Goal: Task Accomplishment & Management: Manage account settings

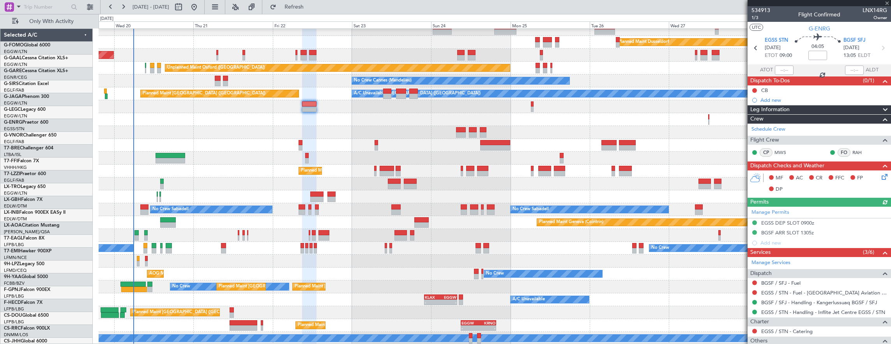
scroll to position [19, 0]
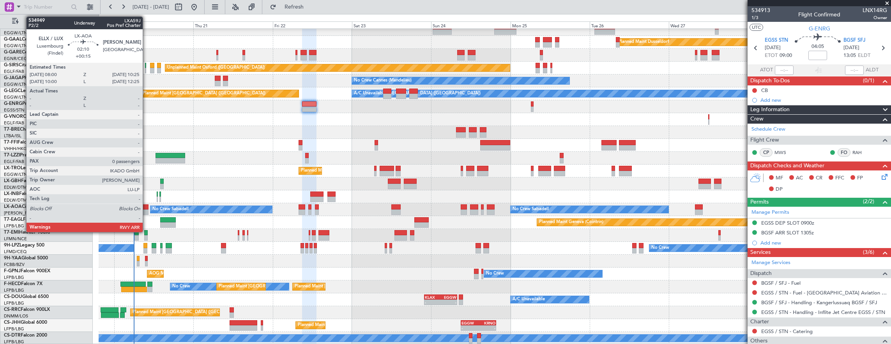
click at [147, 212] on div at bounding box center [144, 211] width 8 height 5
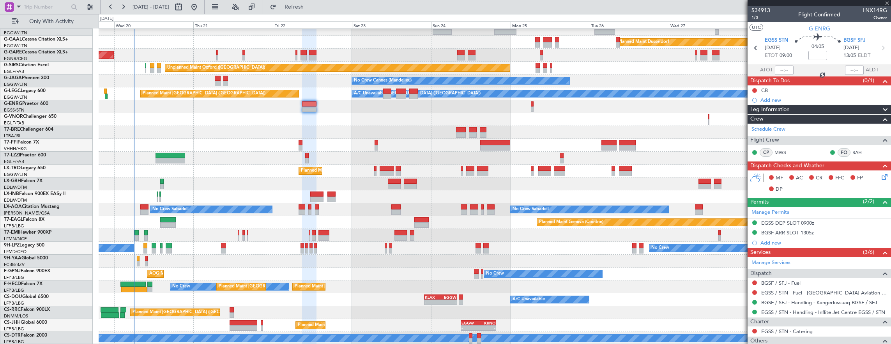
type input "+00:15"
type input "0"
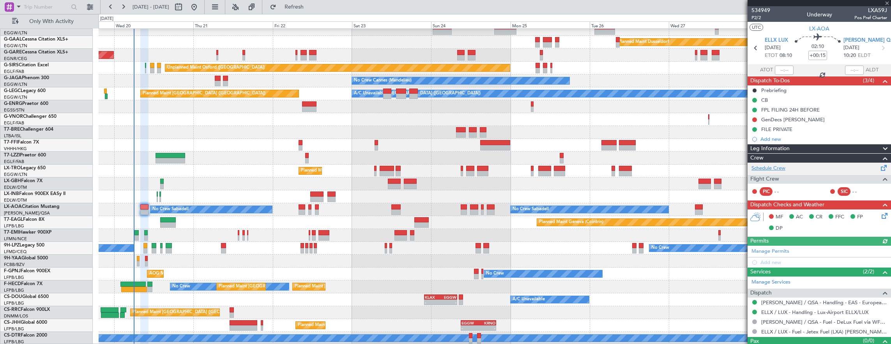
click at [785, 165] on link "Schedule Crew" at bounding box center [769, 169] width 34 height 8
click at [319, 102] on div "Owner" at bounding box center [495, 106] width 793 height 13
click at [309, 99] on div "Planned Maint [GEOGRAPHIC_DATA] ([GEOGRAPHIC_DATA]) A/C Unavailable [GEOGRAPHIC…" at bounding box center [495, 93] width 793 height 13
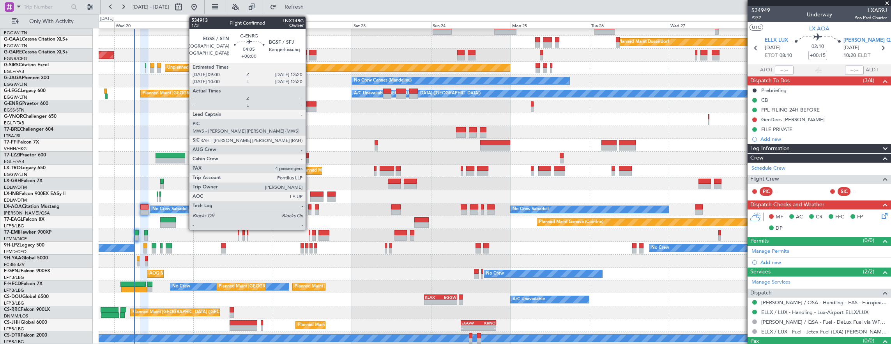
click at [310, 107] on div at bounding box center [309, 108] width 14 height 5
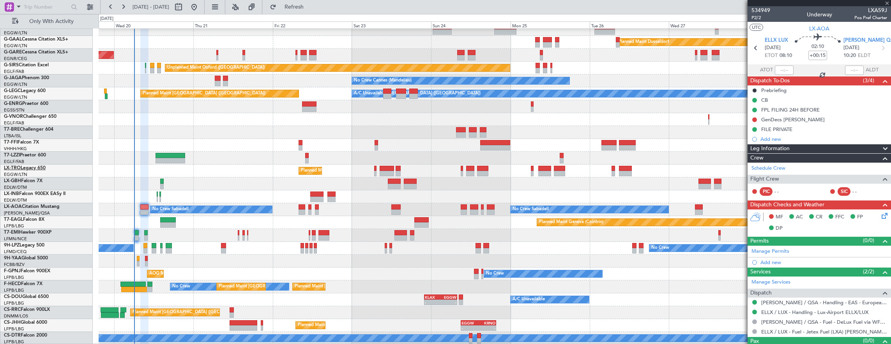
type input "4"
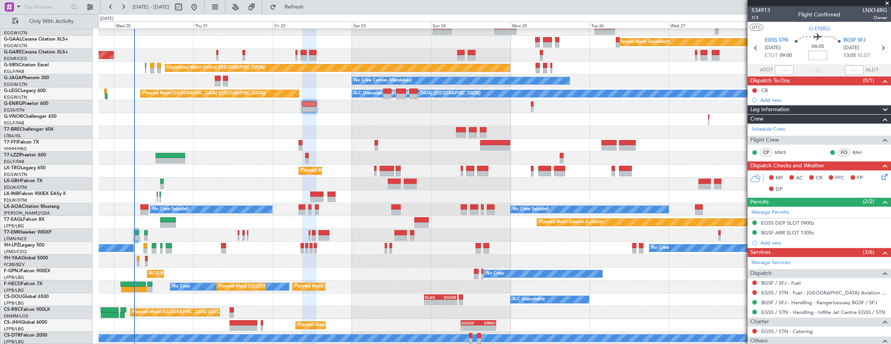
click at [815, 55] on input at bounding box center [818, 55] width 19 height 9
type input "+00:10"
click at [753, 89] on button at bounding box center [754, 90] width 5 height 5
click at [752, 121] on span "Completed" at bounding box center [758, 124] width 26 height 8
click at [880, 177] on icon at bounding box center [883, 175] width 6 height 6
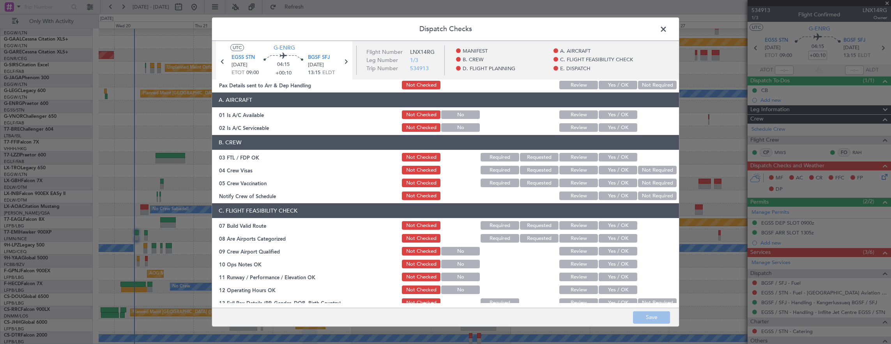
scroll to position [39, 0]
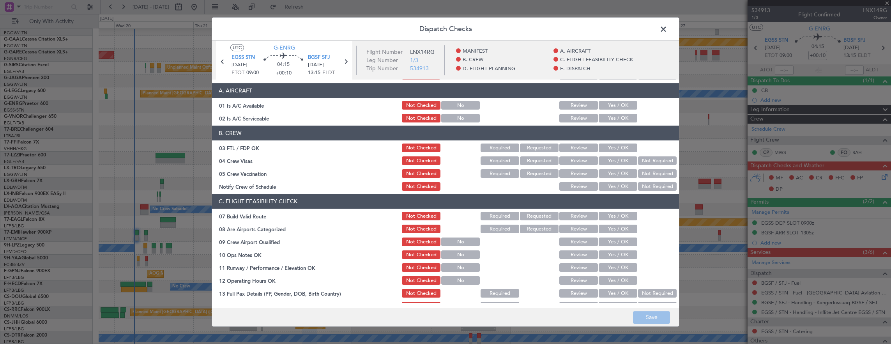
click at [616, 212] on button "Yes / OK" at bounding box center [618, 216] width 39 height 9
click at [616, 250] on button "Yes / OK" at bounding box center [618, 254] width 39 height 9
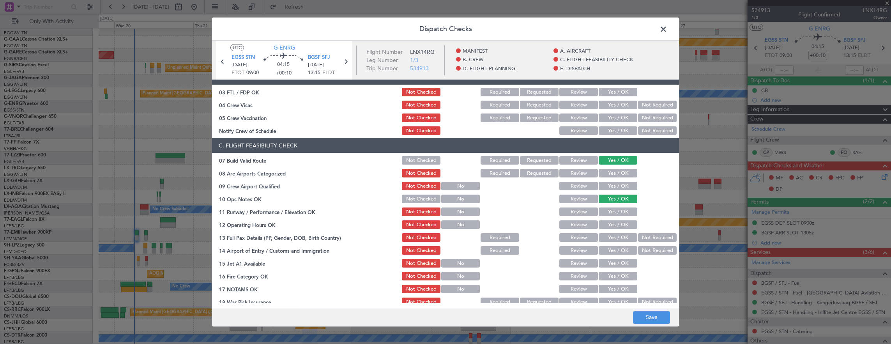
scroll to position [117, 0]
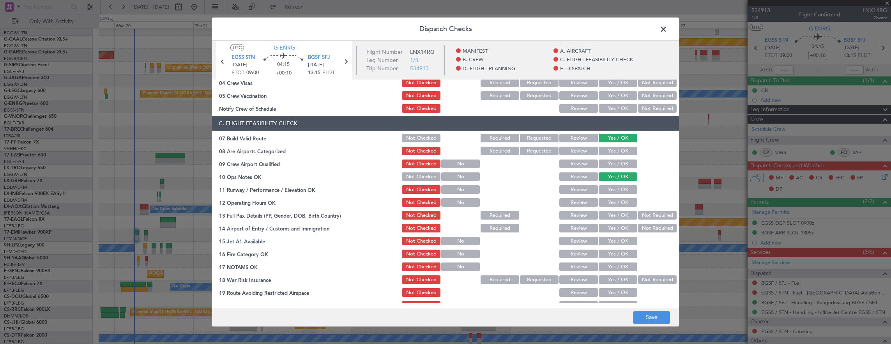
click at [613, 190] on button "Yes / OK" at bounding box center [618, 189] width 39 height 9
click at [612, 201] on button "Yes / OK" at bounding box center [618, 202] width 39 height 9
click at [621, 218] on button "Yes / OK" at bounding box center [618, 215] width 39 height 9
click at [614, 231] on button "Yes / OK" at bounding box center [618, 228] width 39 height 9
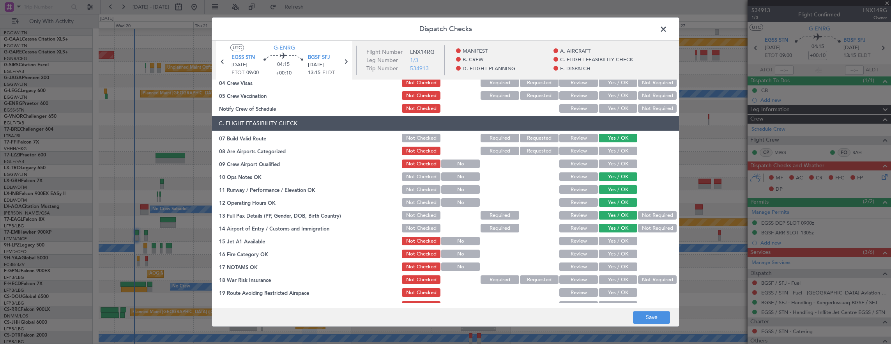
drag, startPoint x: 614, startPoint y: 237, endPoint x: 613, endPoint y: 246, distance: 9.0
click at [614, 238] on button "Yes / OK" at bounding box center [618, 241] width 39 height 9
click at [612, 255] on button "Yes / OK" at bounding box center [618, 254] width 39 height 9
click at [609, 269] on button "Yes / OK" at bounding box center [618, 266] width 39 height 9
click at [650, 279] on button "Not Required" at bounding box center [657, 279] width 39 height 9
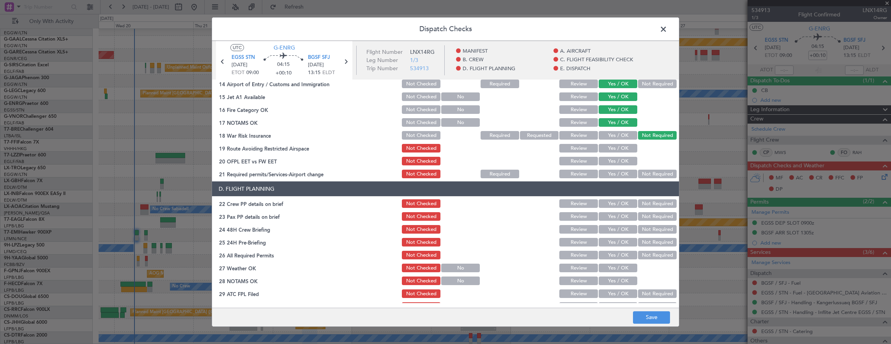
scroll to position [273, 0]
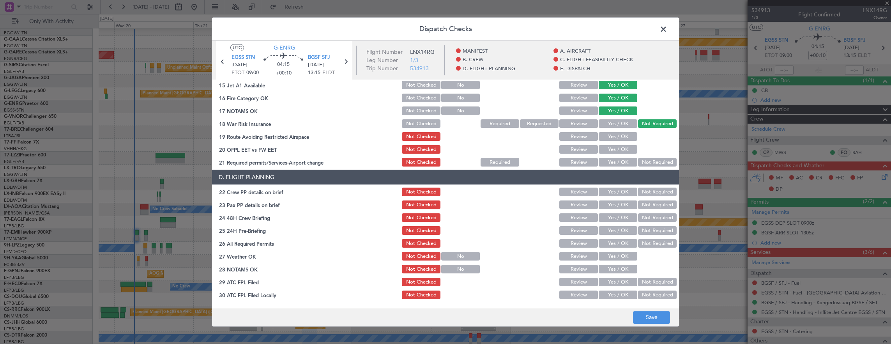
click at [615, 136] on button "Yes / OK" at bounding box center [618, 136] width 39 height 9
click at [611, 149] on button "Yes / OK" at bounding box center [618, 149] width 39 height 9
click at [610, 158] on button "Yes / OK" at bounding box center [618, 162] width 39 height 9
click at [611, 189] on button "Yes / OK" at bounding box center [618, 192] width 39 height 9
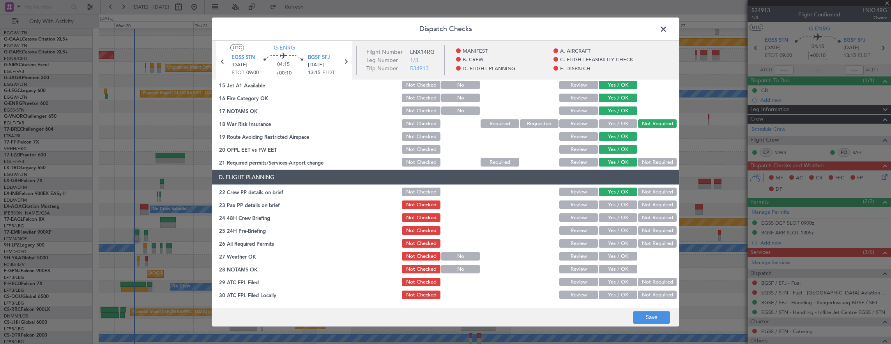
click at [609, 206] on button "Yes / OK" at bounding box center [618, 204] width 39 height 9
drag, startPoint x: 622, startPoint y: 216, endPoint x: 626, endPoint y: 219, distance: 5.2
click at [624, 217] on button "Yes / OK" at bounding box center [618, 217] width 39 height 9
drag, startPoint x: 657, startPoint y: 228, endPoint x: 657, endPoint y: 292, distance: 63.5
click at [655, 232] on button "Not Required" at bounding box center [657, 230] width 39 height 9
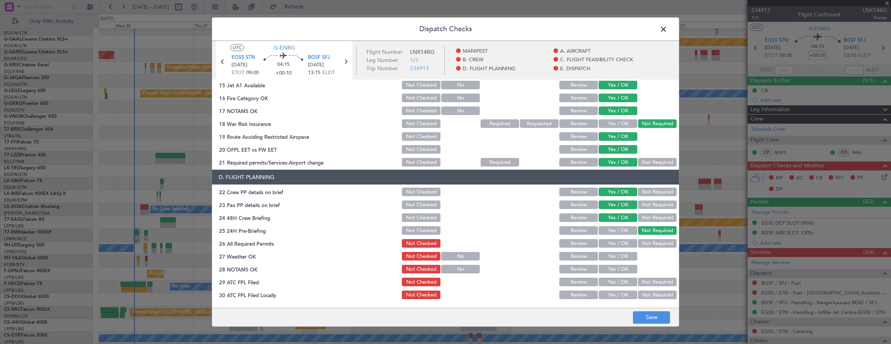
click at [658, 306] on main "UTC G-ENRG EGSS STN [DATE] ETOT 09:00 04:15 +00:10 BGSF SFJ [DATE] 13:15 ELDT F…" at bounding box center [445, 176] width 467 height 270
click at [658, 315] on button "Save" at bounding box center [651, 317] width 37 height 12
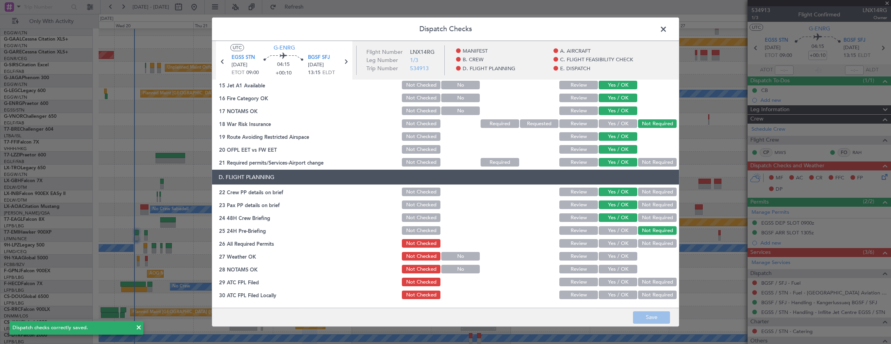
click at [667, 27] on span at bounding box center [667, 31] width 0 height 16
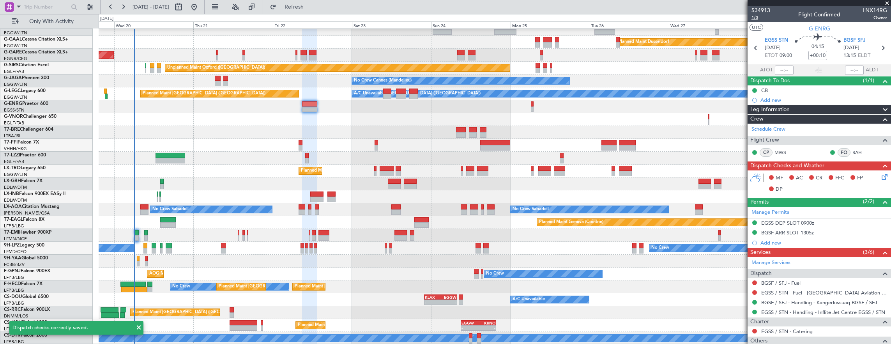
click at [759, 18] on span "1/3" at bounding box center [761, 17] width 19 height 7
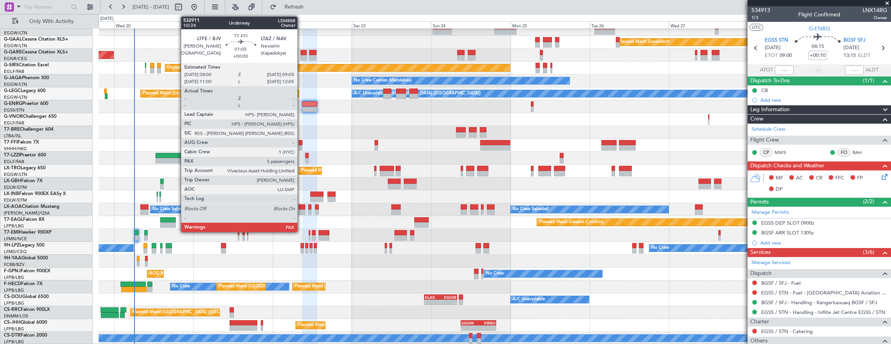
click at [301, 143] on div at bounding box center [301, 142] width 4 height 5
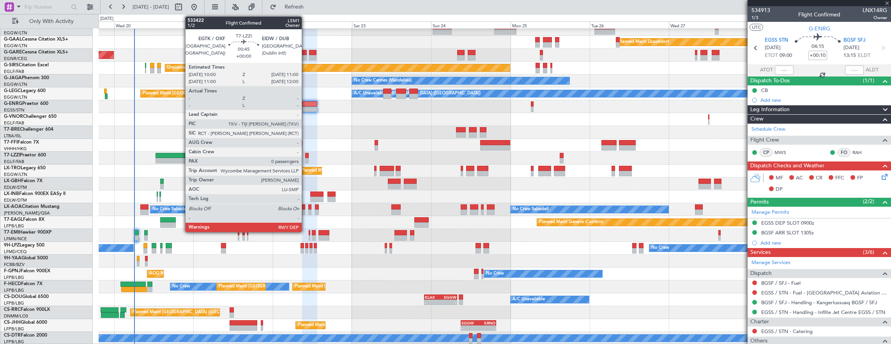
type input "5"
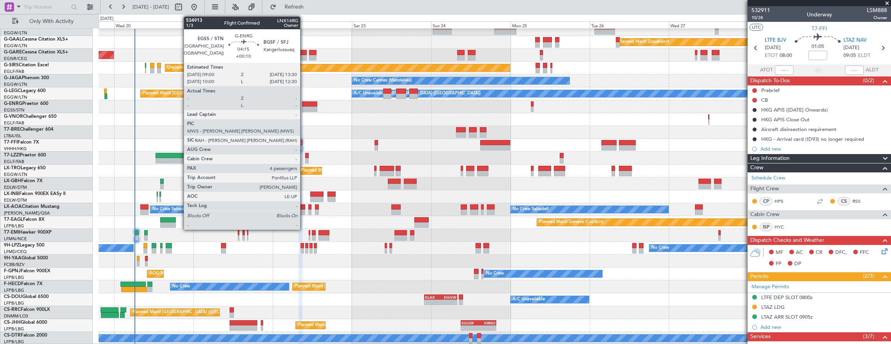
click at [304, 107] on div at bounding box center [309, 108] width 15 height 5
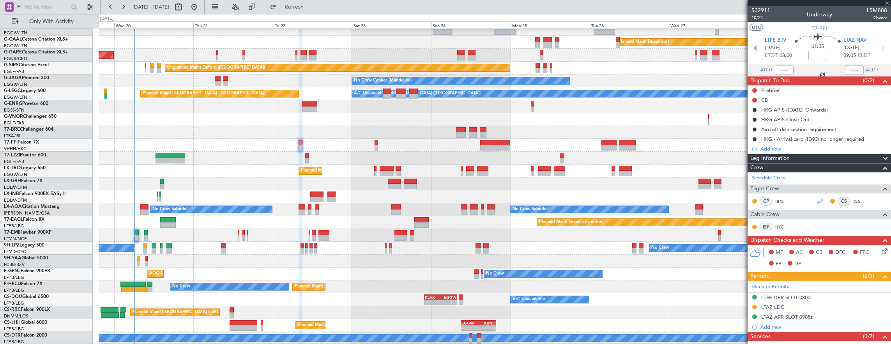
type input "+00:10"
type input "4"
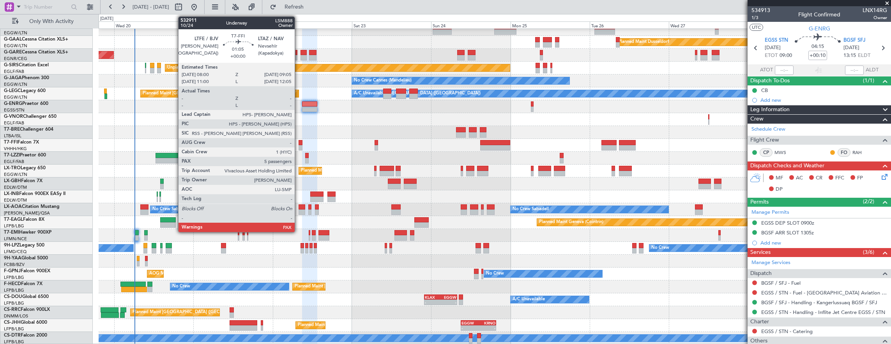
click at [299, 147] on div at bounding box center [301, 147] width 4 height 5
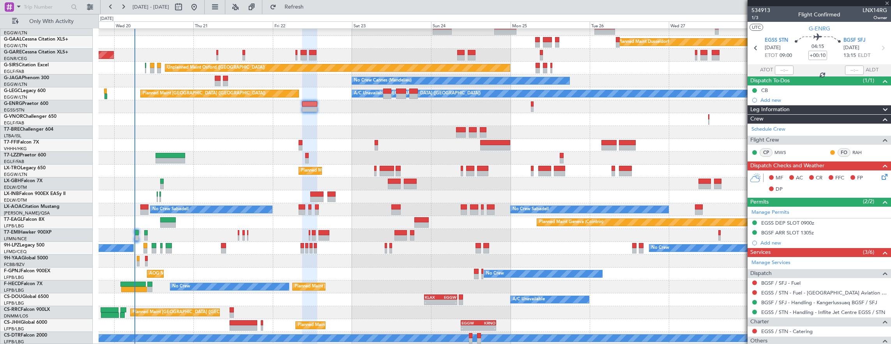
type input "5"
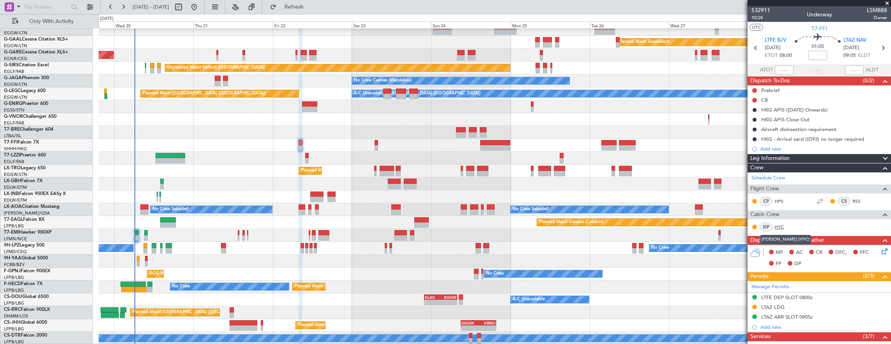
click at [780, 225] on link "HYC" at bounding box center [784, 226] width 18 height 7
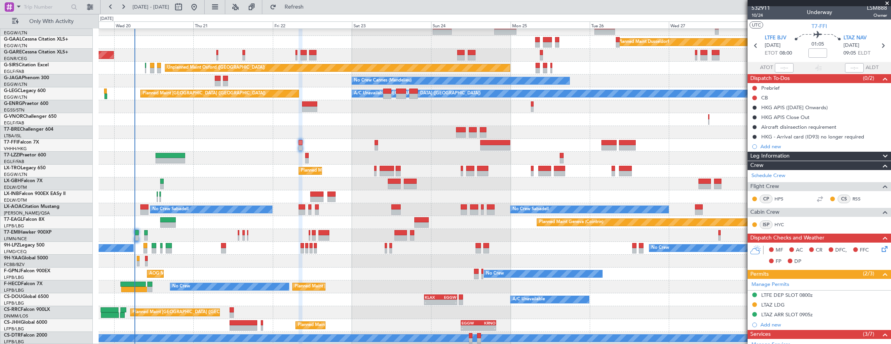
scroll to position [0, 0]
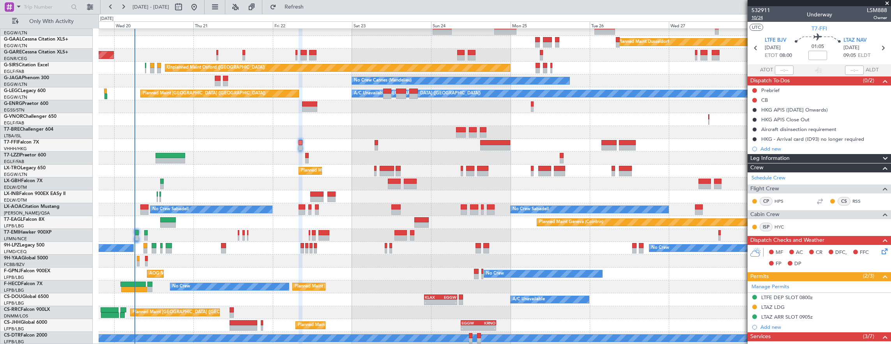
click at [762, 16] on span "10/24" at bounding box center [761, 17] width 19 height 7
click at [818, 55] on mat-tooltip-component "Flight Time" at bounding box center [816, 61] width 36 height 21
click at [816, 56] on input at bounding box center [818, 55] width 19 height 9
click at [754, 101] on button at bounding box center [754, 100] width 5 height 5
click at [752, 128] on li "In Progress" at bounding box center [754, 123] width 41 height 12
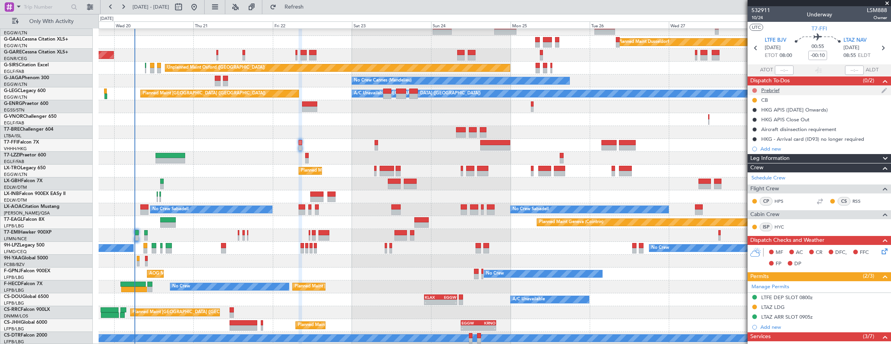
click at [753, 88] on button at bounding box center [754, 90] width 5 height 5
click at [756, 113] on span "In Progress" at bounding box center [758, 113] width 27 height 8
click at [882, 253] on icon at bounding box center [883, 250] width 6 height 6
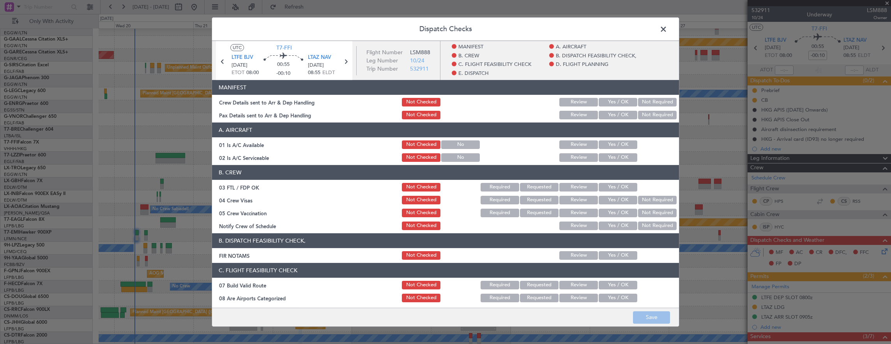
click at [612, 150] on section "A. AIRCRAFT 01 Is A/C Available Not Checked No Review Yes / OK 02 Is A/C Servic…" at bounding box center [445, 142] width 467 height 41
drag, startPoint x: 608, startPoint y: 146, endPoint x: 603, endPoint y: 160, distance: 15.0
click at [608, 147] on button "Yes / OK" at bounding box center [618, 144] width 39 height 9
click at [603, 160] on button "Yes / OK" at bounding box center [618, 157] width 39 height 9
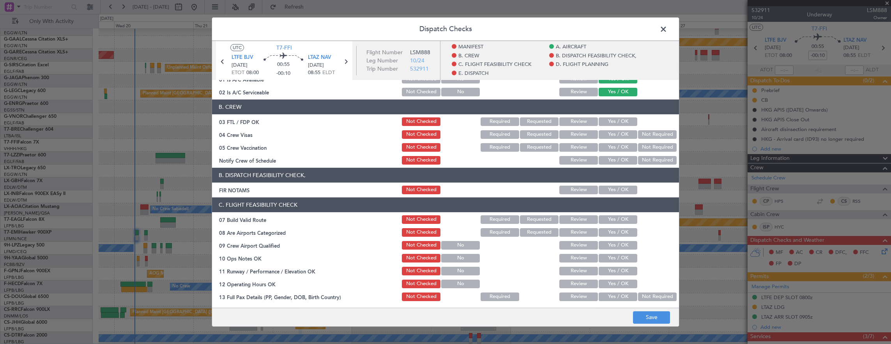
scroll to position [78, 0]
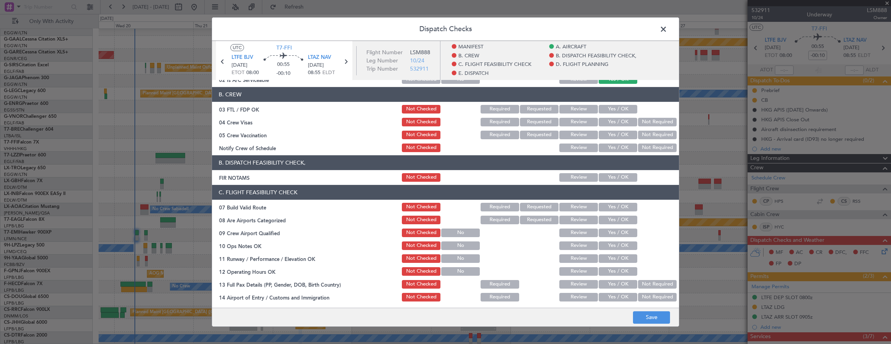
click at [604, 174] on button "Yes / OK" at bounding box center [618, 177] width 39 height 9
drag, startPoint x: 606, startPoint y: 200, endPoint x: 608, endPoint y: 205, distance: 5.8
click at [608, 205] on section "C. FLIGHT FEASIBILITY CHECK 07 Build Valid Route Not Checked Required Requested…" at bounding box center [445, 289] width 467 height 208
click at [610, 208] on button "Yes / OK" at bounding box center [618, 207] width 39 height 9
click at [612, 224] on div "Yes / OK" at bounding box center [617, 219] width 39 height 11
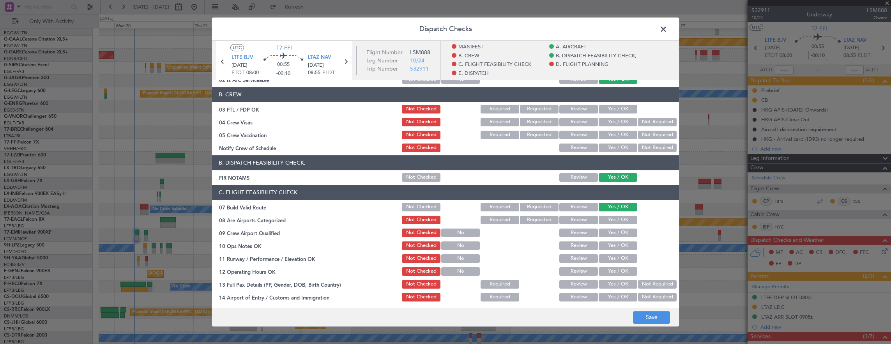
click at [612, 238] on div "Yes / OK" at bounding box center [617, 232] width 39 height 11
drag, startPoint x: 612, startPoint y: 246, endPoint x: 613, endPoint y: 227, distance: 19.9
click at [613, 241] on button "Yes / OK" at bounding box center [618, 245] width 39 height 9
click at [612, 223] on button "Yes / OK" at bounding box center [618, 220] width 39 height 9
click at [612, 232] on button "Yes / OK" at bounding box center [618, 232] width 39 height 9
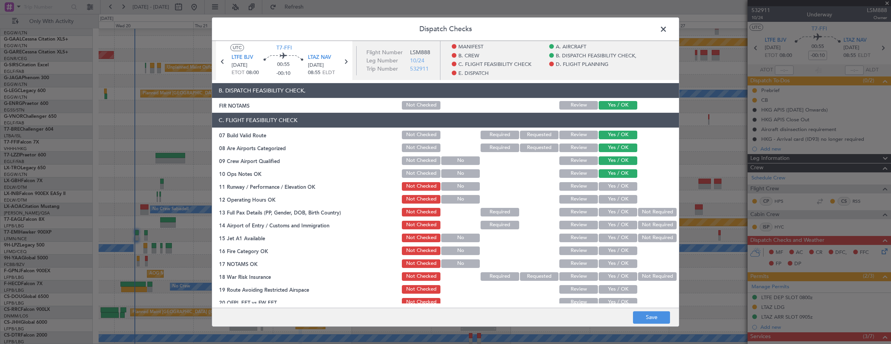
scroll to position [156, 0]
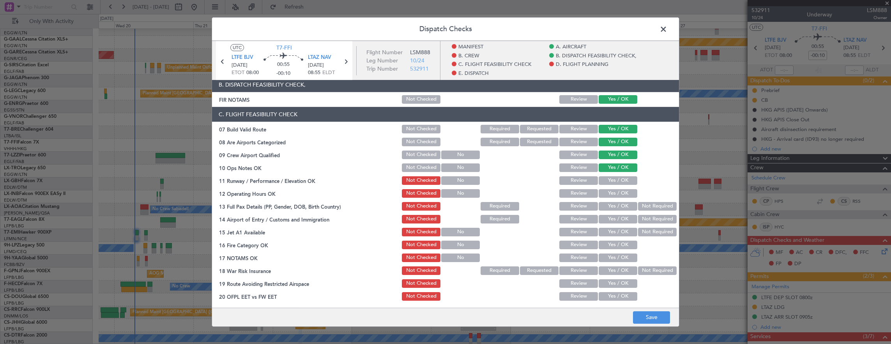
click at [612, 180] on button "Yes / OK" at bounding box center [618, 180] width 39 height 9
click at [610, 195] on button "Yes / OK" at bounding box center [618, 193] width 39 height 9
drag, startPoint x: 651, startPoint y: 204, endPoint x: 633, endPoint y: 212, distance: 19.9
click at [650, 204] on button "Not Required" at bounding box center [657, 206] width 39 height 9
click at [614, 221] on button "Yes / OK" at bounding box center [618, 219] width 39 height 9
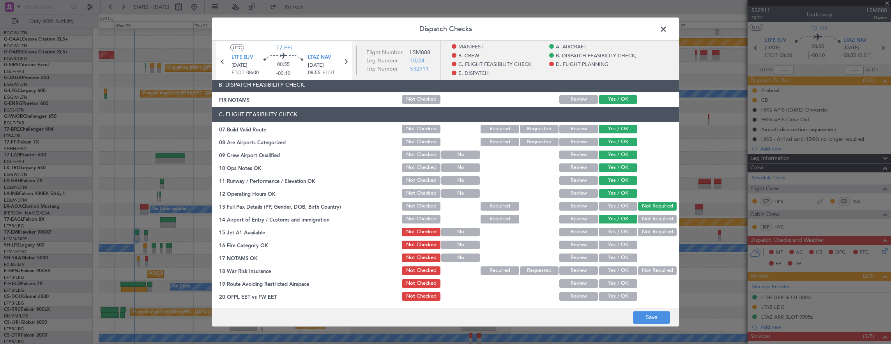
click at [616, 230] on button "Yes / OK" at bounding box center [618, 232] width 39 height 9
click at [617, 246] on button "Yes / OK" at bounding box center [618, 245] width 39 height 9
click at [614, 255] on button "Yes / OK" at bounding box center [618, 257] width 39 height 9
click at [638, 268] on button "Not Required" at bounding box center [657, 270] width 39 height 9
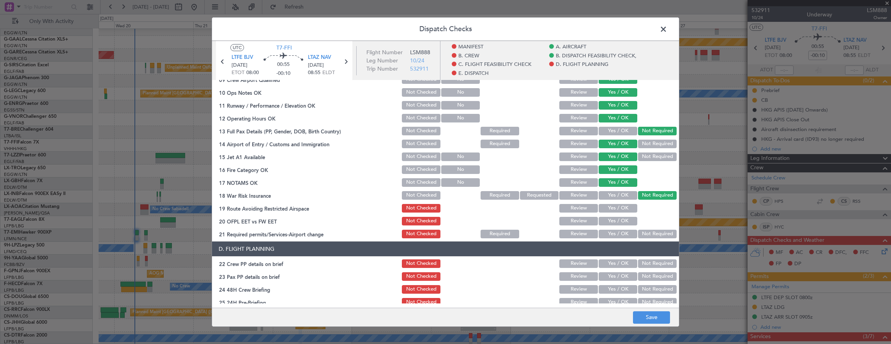
scroll to position [234, 0]
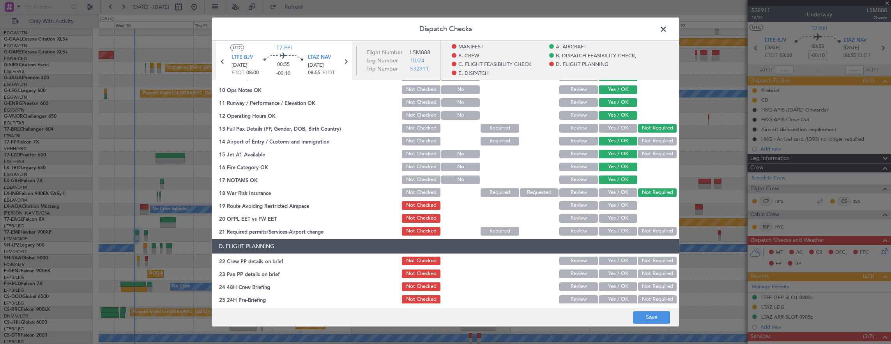
click at [615, 192] on button "Yes / OK" at bounding box center [618, 192] width 39 height 9
click at [615, 129] on button "Yes / OK" at bounding box center [618, 128] width 39 height 9
drag, startPoint x: 618, startPoint y: 206, endPoint x: 618, endPoint y: 222, distance: 16.0
click at [618, 207] on button "Yes / OK" at bounding box center [618, 205] width 39 height 9
click at [618, 222] on button "Yes / OK" at bounding box center [618, 218] width 39 height 9
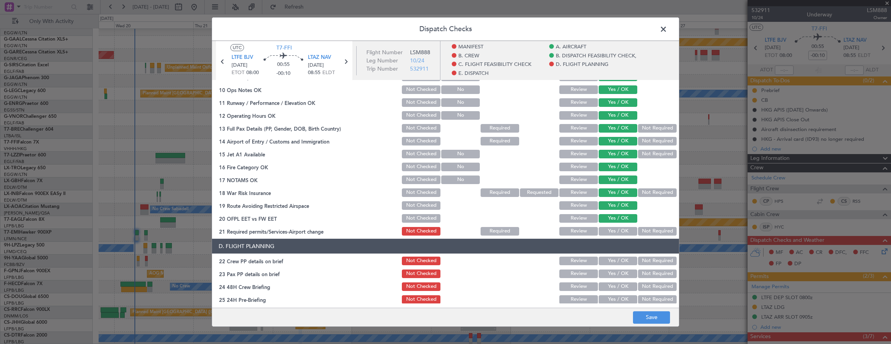
click at [611, 235] on button "Yes / OK" at bounding box center [618, 231] width 39 height 9
click at [614, 262] on button "Yes / OK" at bounding box center [618, 261] width 39 height 9
click at [613, 275] on button "Yes / OK" at bounding box center [618, 273] width 39 height 9
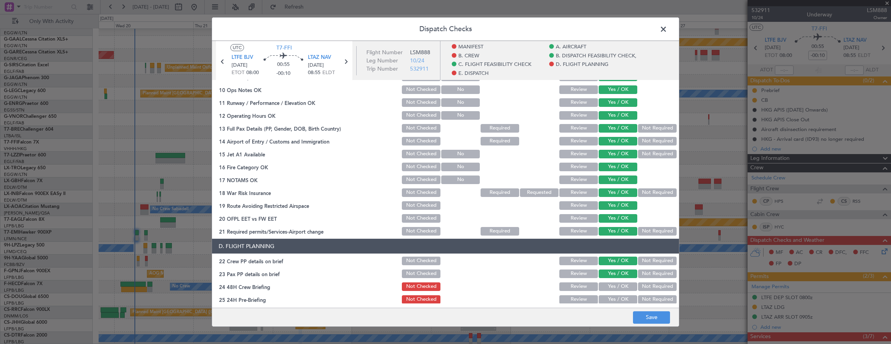
click at [618, 286] on button "Yes / OK" at bounding box center [618, 286] width 39 height 9
click at [650, 299] on button "Not Required" at bounding box center [657, 299] width 39 height 9
click at [664, 319] on button "Save" at bounding box center [651, 317] width 37 height 12
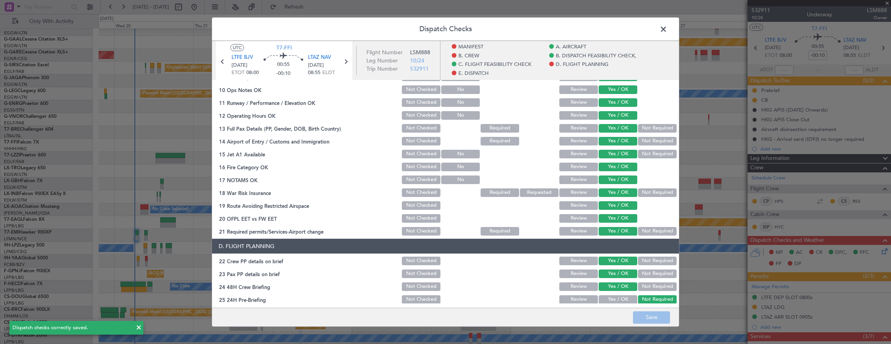
click at [667, 30] on span at bounding box center [667, 31] width 0 height 16
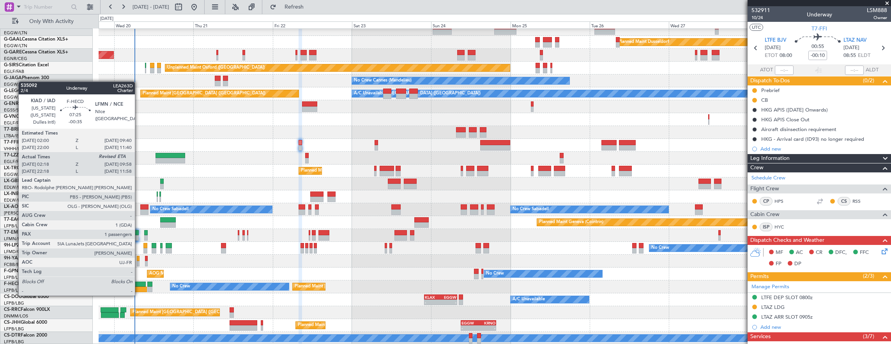
click at [139, 288] on div at bounding box center [133, 289] width 25 height 5
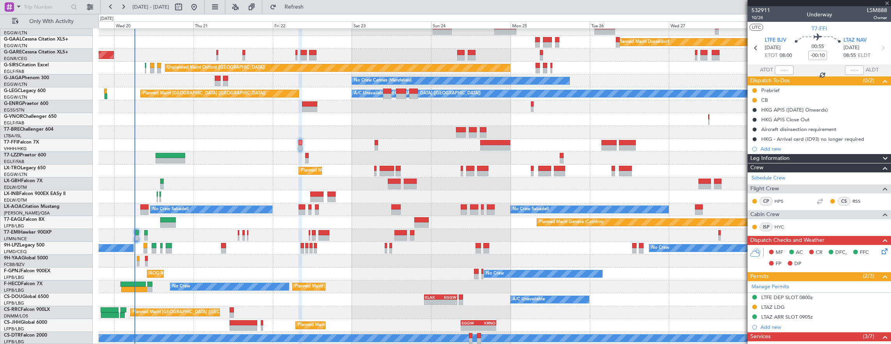
type input "-00:35"
type input "02:28"
type input "1"
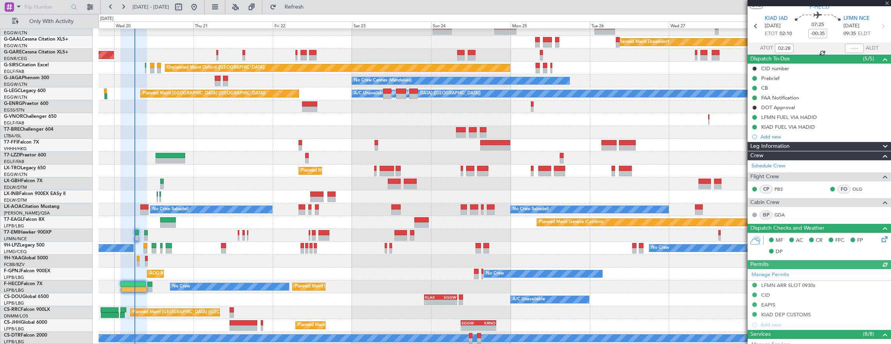
scroll to position [0, 0]
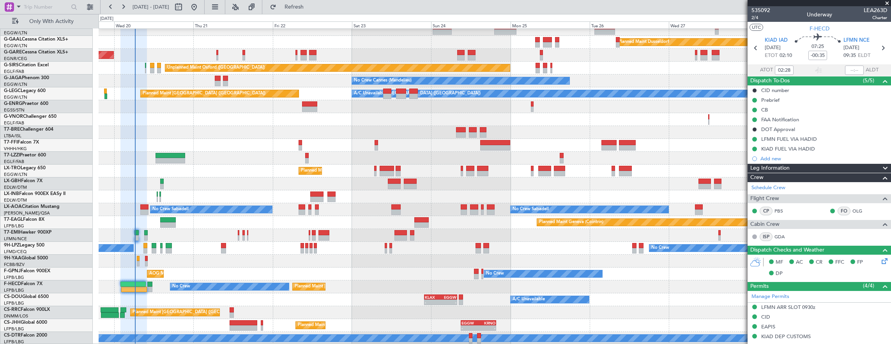
click at [301, 141] on div at bounding box center [300, 142] width 3 height 5
type input "-00:10"
type input "5"
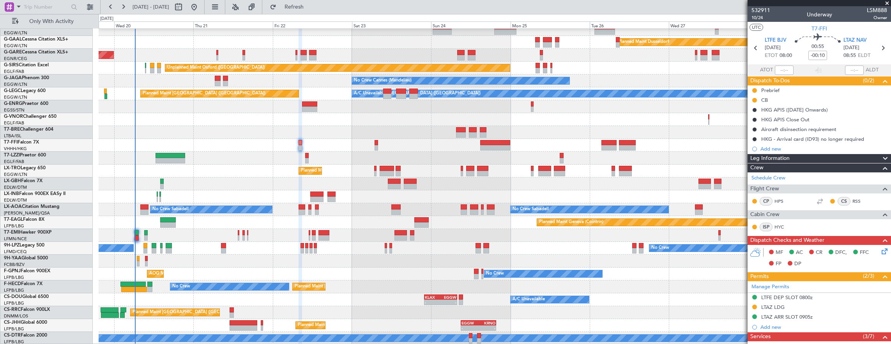
drag, startPoint x: 755, startPoint y: 90, endPoint x: 753, endPoint y: 98, distance: 8.5
click at [753, 98] on mat-tooltip-component "In Progress" at bounding box center [755, 102] width 36 height 21
click at [755, 99] on div "In Progress" at bounding box center [755, 102] width 25 height 10
click at [754, 99] on button at bounding box center [754, 100] width 5 height 5
click at [763, 134] on span "Completed" at bounding box center [758, 134] width 26 height 8
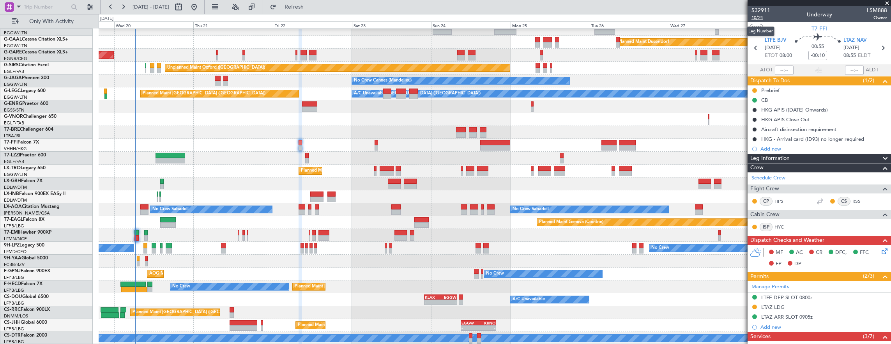
click at [763, 19] on span "10/24" at bounding box center [761, 17] width 19 height 7
click at [756, 19] on span "10/24" at bounding box center [761, 17] width 19 height 7
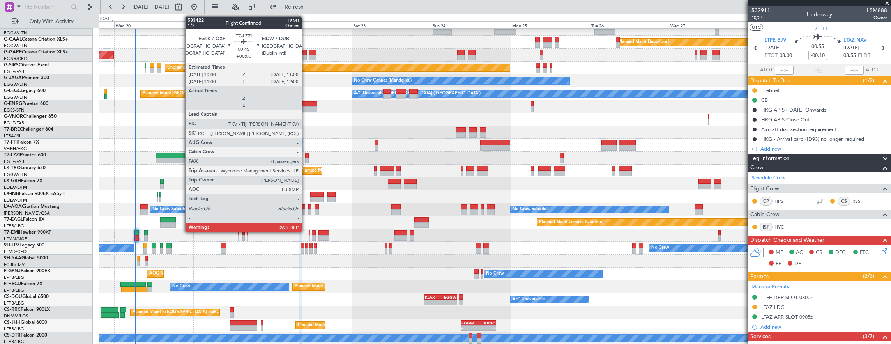
click at [306, 159] on div at bounding box center [307, 160] width 4 height 5
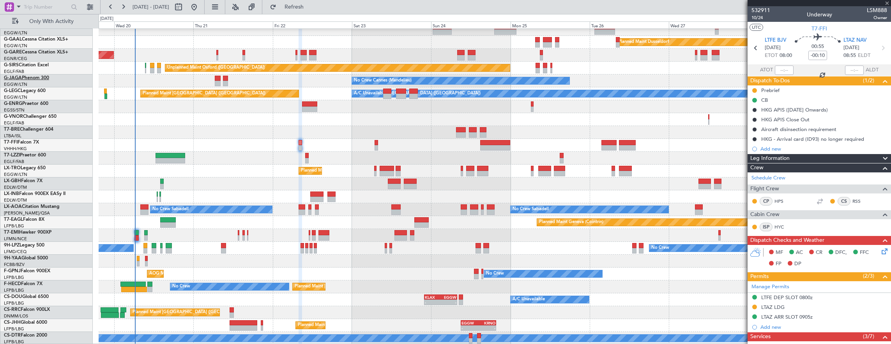
type input "0"
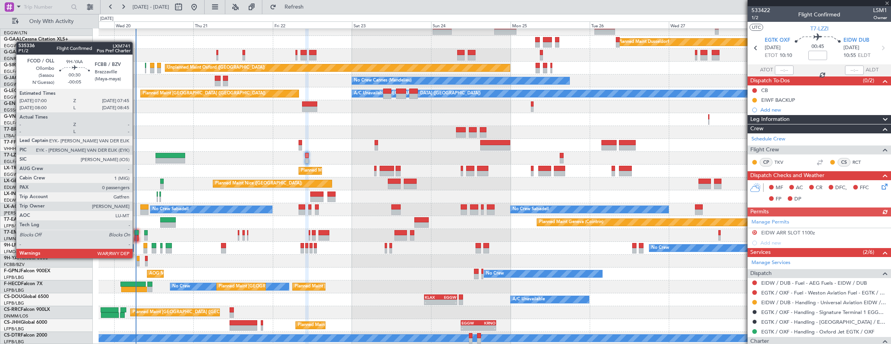
click at [137, 257] on div at bounding box center [138, 258] width 3 height 5
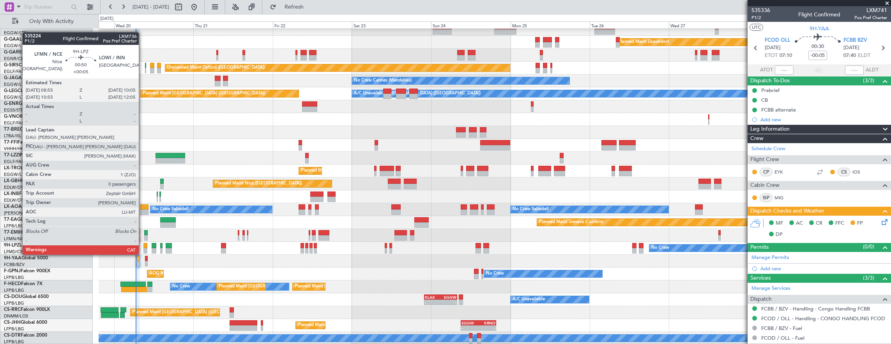
click at [143, 247] on div at bounding box center [145, 245] width 4 height 5
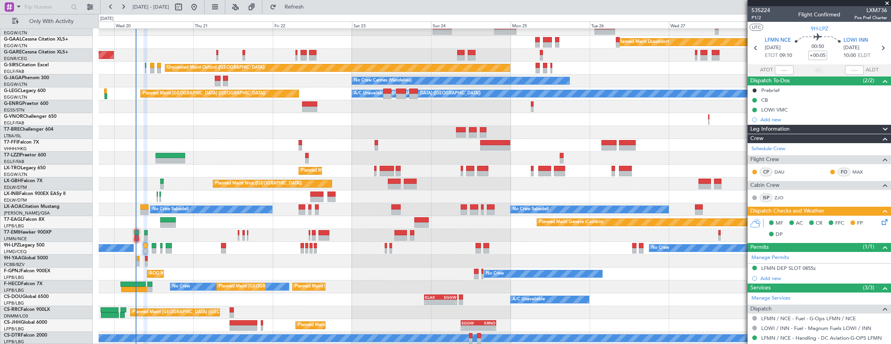
click at [139, 207] on div "No Crew Sabadell No Crew Sabadell No Crew Luxembourg (Findel)" at bounding box center [495, 209] width 793 height 13
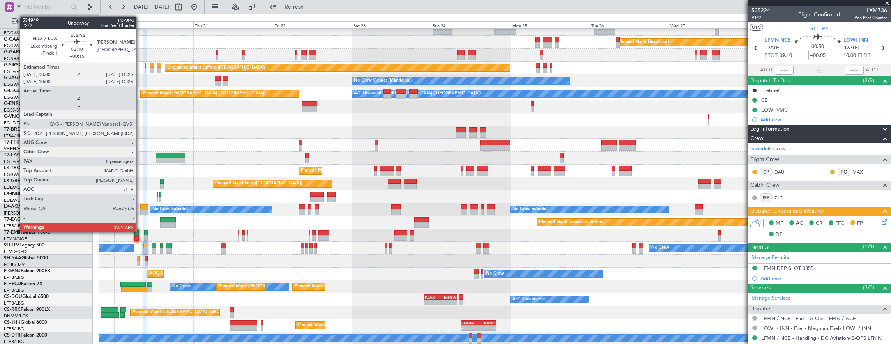
click at [142, 211] on div at bounding box center [144, 211] width 8 height 5
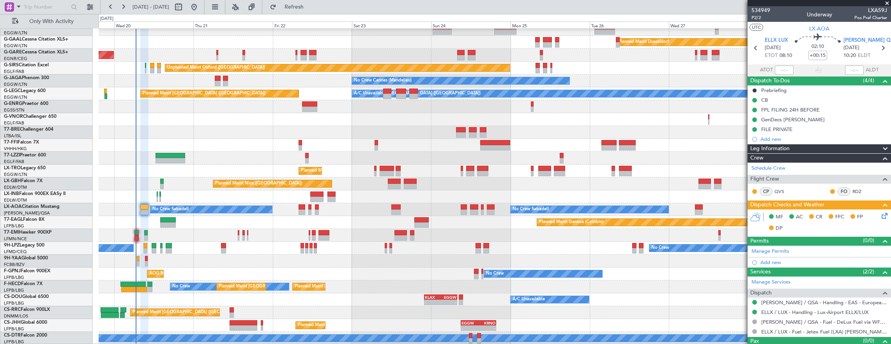
click at [881, 215] on icon at bounding box center [883, 214] width 6 height 6
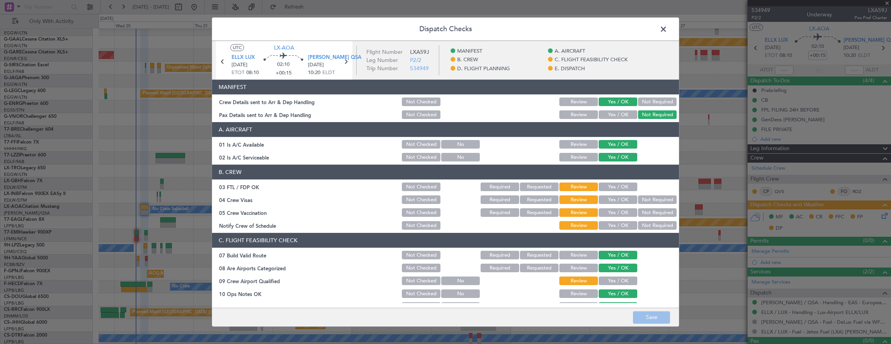
click at [611, 190] on button "Yes / OK" at bounding box center [618, 186] width 39 height 9
drag, startPoint x: 651, startPoint y: 199, endPoint x: 653, endPoint y: 211, distance: 12.3
click at [651, 199] on button "Not Required" at bounding box center [657, 199] width 39 height 9
click at [653, 211] on button "Not Required" at bounding box center [657, 212] width 39 height 9
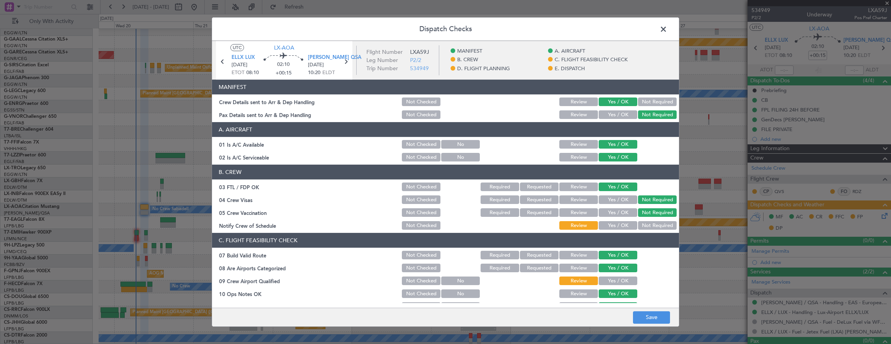
click at [622, 223] on button "Yes / OK" at bounding box center [618, 225] width 39 height 9
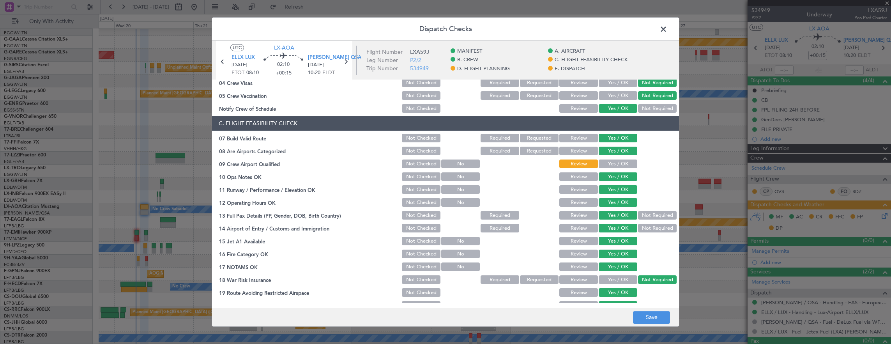
click at [611, 166] on button "Yes / OK" at bounding box center [618, 163] width 39 height 9
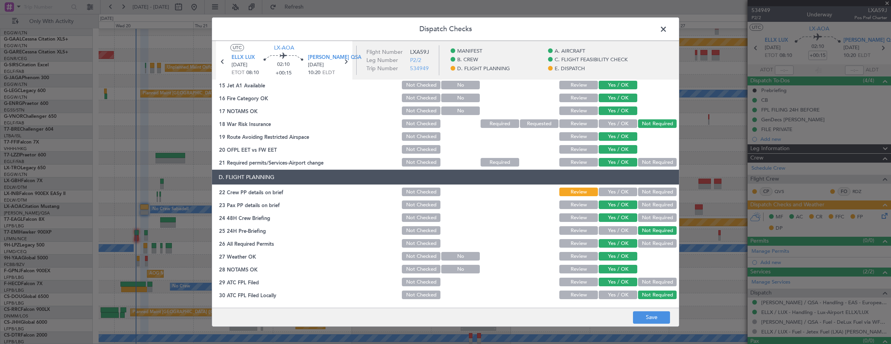
click at [618, 195] on button "Yes / OK" at bounding box center [618, 192] width 39 height 9
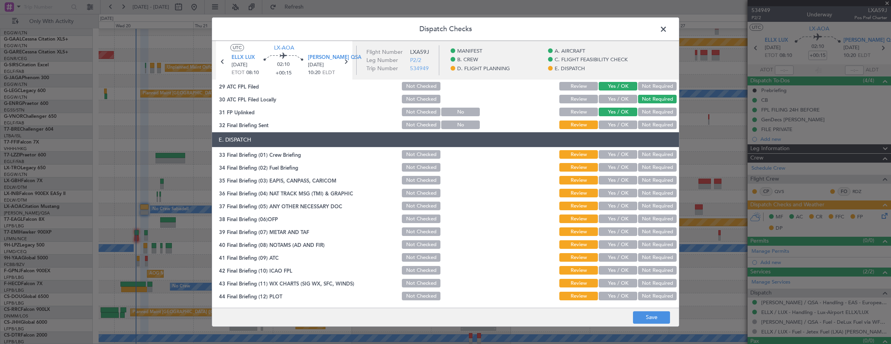
scroll to position [469, 0]
click at [607, 129] on div "Yes / OK" at bounding box center [617, 124] width 39 height 11
click at [607, 127] on button "Yes / OK" at bounding box center [618, 124] width 39 height 9
click at [614, 151] on button "Yes / OK" at bounding box center [618, 154] width 39 height 9
click at [611, 169] on button "Yes / OK" at bounding box center [618, 167] width 39 height 9
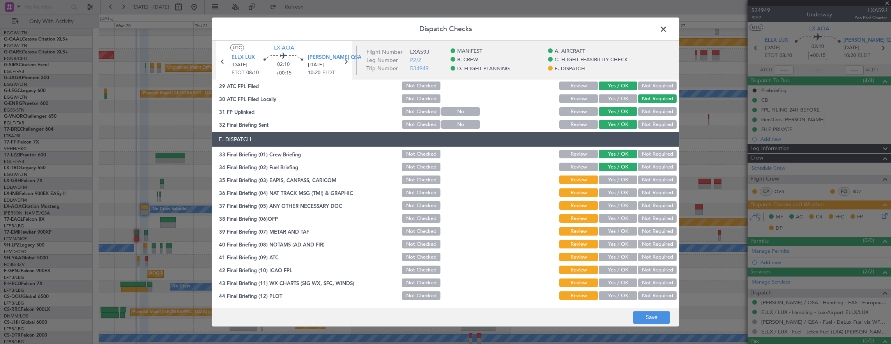
click at [638, 181] on button "Not Required" at bounding box center [657, 179] width 39 height 9
click at [648, 191] on button "Not Required" at bounding box center [657, 192] width 39 height 9
drag, startPoint x: 605, startPoint y: 211, endPoint x: 611, endPoint y: 204, distance: 9.5
click at [605, 211] on section "E. DISPATCH 33 Final Briefing (01) Crew Briefing Not Checked Review Yes / OK No…" at bounding box center [445, 216] width 467 height 169
click at [611, 204] on button "Yes / OK" at bounding box center [618, 205] width 39 height 9
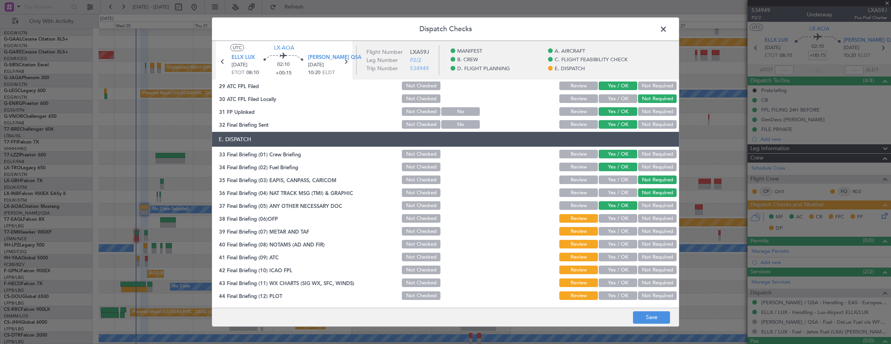
click at [611, 214] on button "Yes / OK" at bounding box center [618, 218] width 39 height 9
click at [611, 226] on div "Yes / OK" at bounding box center [617, 231] width 39 height 11
click at [613, 235] on button "Yes / OK" at bounding box center [618, 231] width 39 height 9
drag, startPoint x: 613, startPoint y: 242, endPoint x: 612, endPoint y: 256, distance: 13.3
click at [613, 242] on button "Yes / OK" at bounding box center [618, 244] width 39 height 9
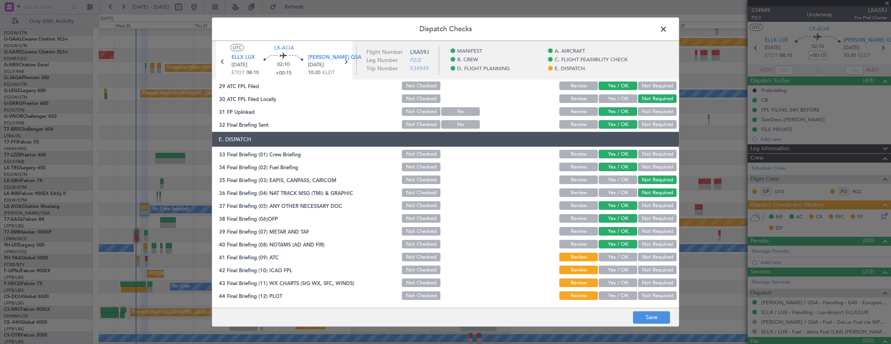
click at [609, 259] on button "Yes / OK" at bounding box center [618, 257] width 39 height 9
drag, startPoint x: 602, startPoint y: 274, endPoint x: 603, endPoint y: 282, distance: 7.8
click at [603, 274] on div "Yes / OK" at bounding box center [617, 269] width 39 height 11
click at [612, 269] on button "Yes / OK" at bounding box center [618, 269] width 39 height 9
click at [605, 292] on button "Yes / OK" at bounding box center [618, 295] width 39 height 9
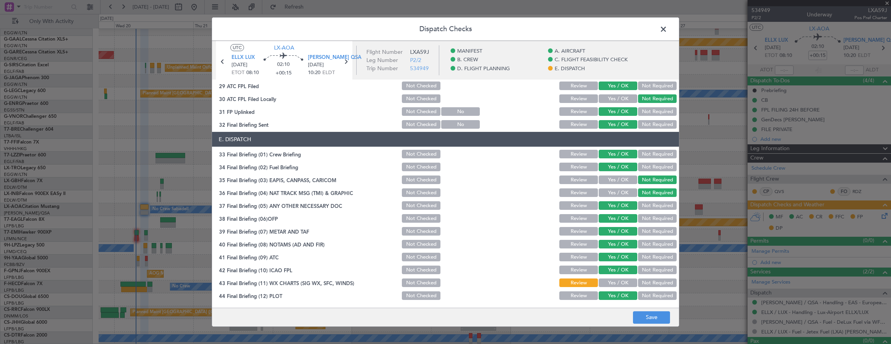
click at [603, 284] on button "Yes / OK" at bounding box center [618, 282] width 39 height 9
click at [642, 310] on footer "Save" at bounding box center [445, 317] width 467 height 19
click at [646, 308] on div "Dispatch Checks UTC LX-AOA ELLX LUX [DATE] ETOT 08:10 02:10 +00:15 [PERSON_NAME…" at bounding box center [446, 172] width 468 height 310
click at [648, 312] on button "Save" at bounding box center [651, 317] width 37 height 12
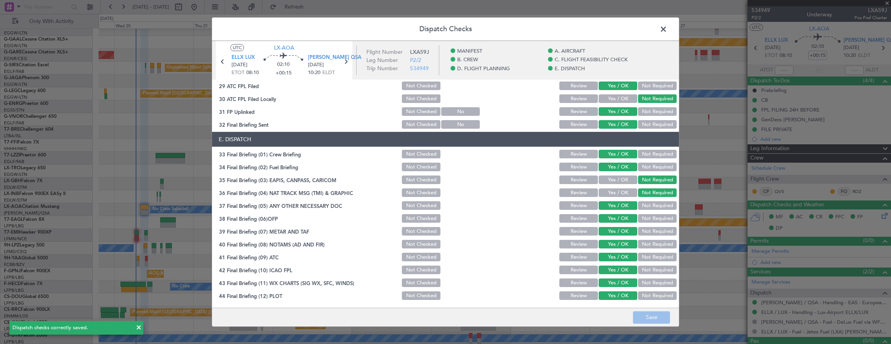
click at [667, 28] on span at bounding box center [667, 31] width 0 height 16
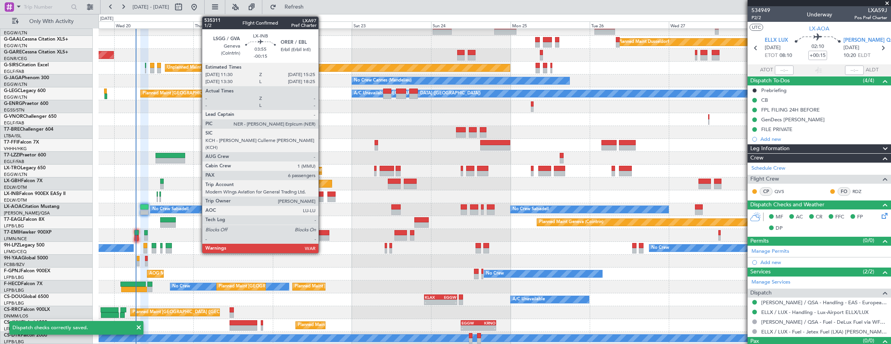
click at [322, 193] on div at bounding box center [316, 193] width 13 height 5
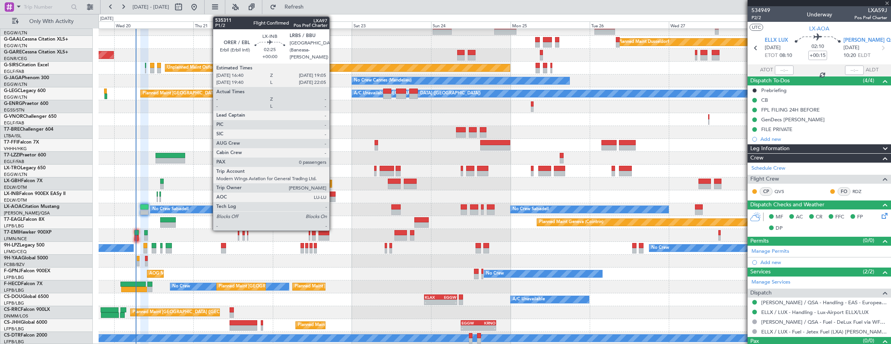
type input "-00:15"
type input "6"
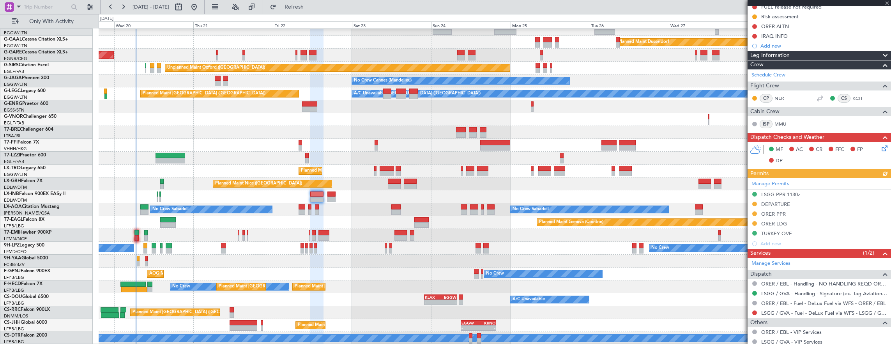
scroll to position [156, 0]
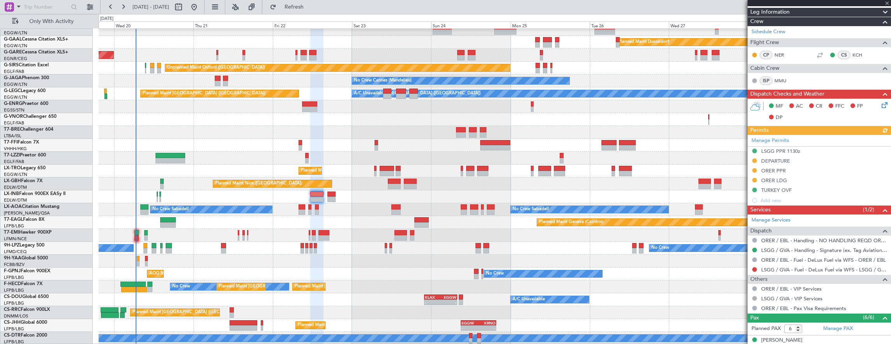
click at [164, 182] on div "Planned Maint Nice ([GEOGRAPHIC_DATA]) Unplanned Maint [GEOGRAPHIC_DATA] ([GEOG…" at bounding box center [495, 183] width 793 height 13
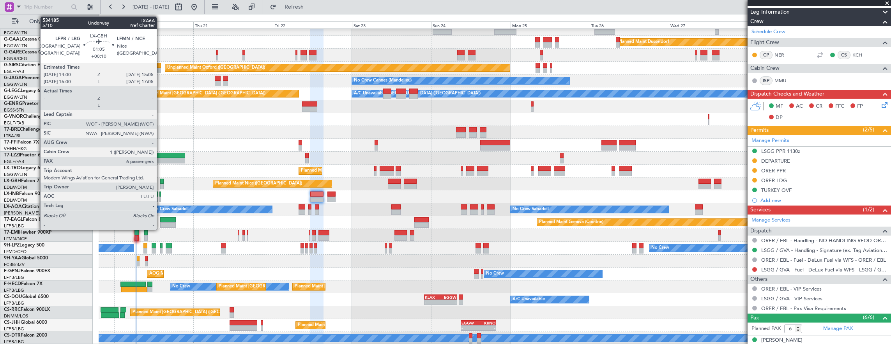
click at [161, 181] on div at bounding box center [162, 181] width 4 height 5
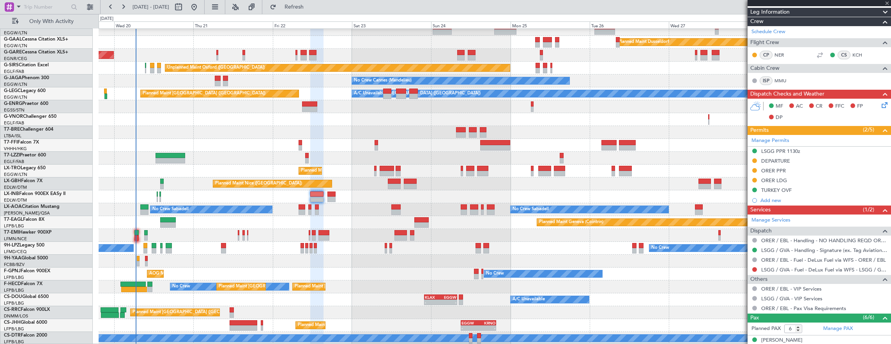
type input "+00:10"
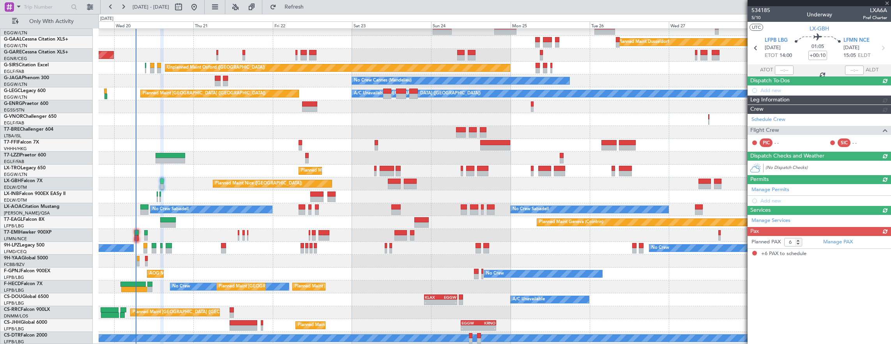
scroll to position [0, 0]
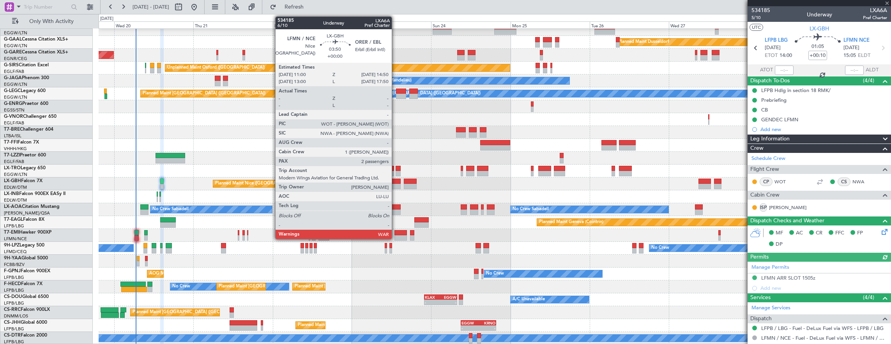
click at [396, 182] on div at bounding box center [394, 181] width 13 height 5
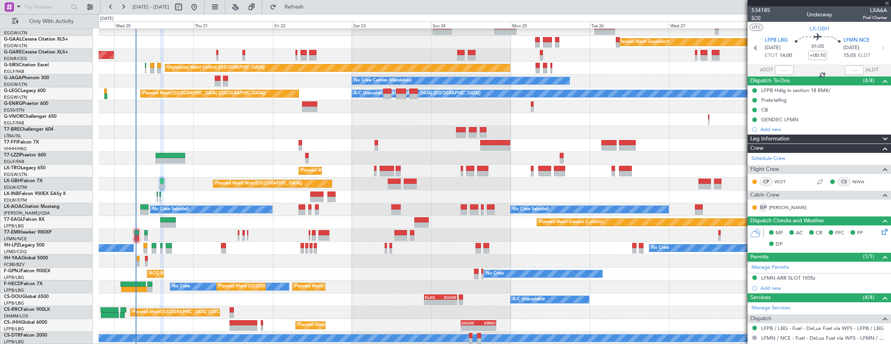
type input "2"
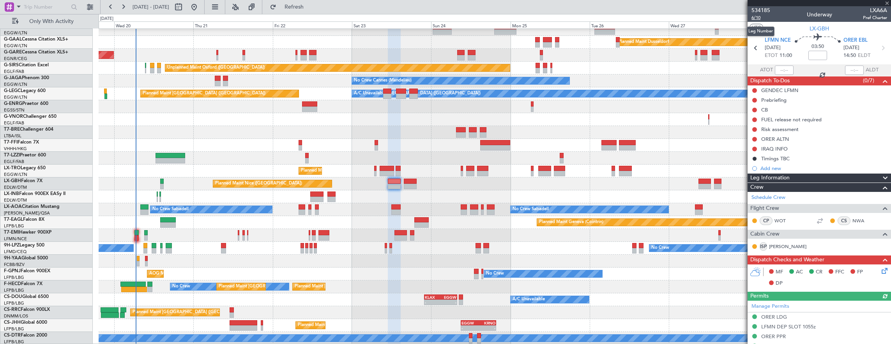
click at [761, 17] on span "6/10" at bounding box center [761, 17] width 19 height 7
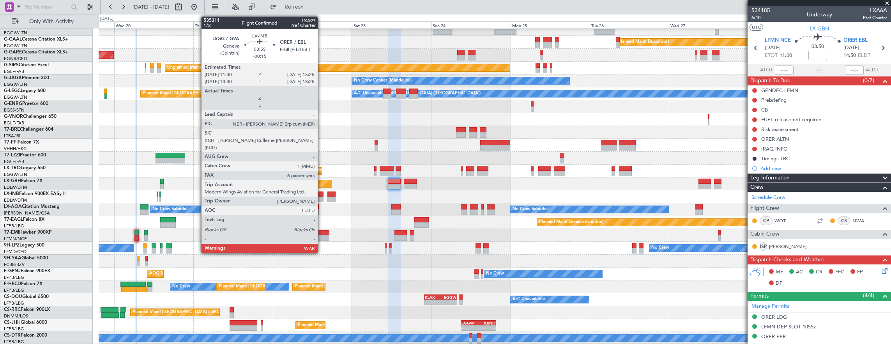
click at [321, 195] on div at bounding box center [316, 193] width 13 height 5
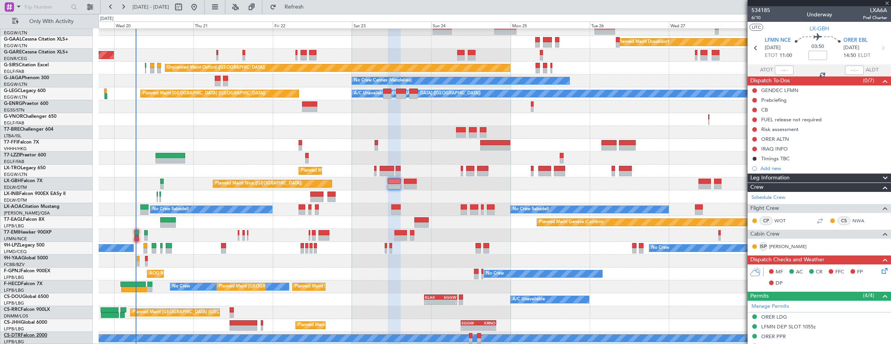
type input "-00:15"
type input "6"
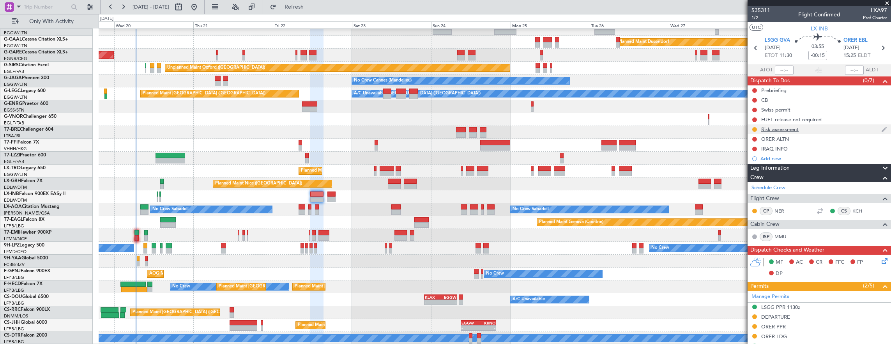
click at [826, 130] on div "Risk assessment" at bounding box center [819, 129] width 143 height 10
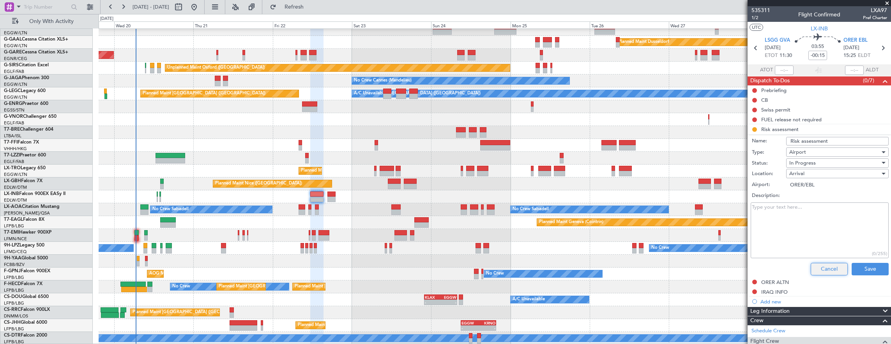
click at [825, 270] on button "Cancel" at bounding box center [829, 269] width 37 height 12
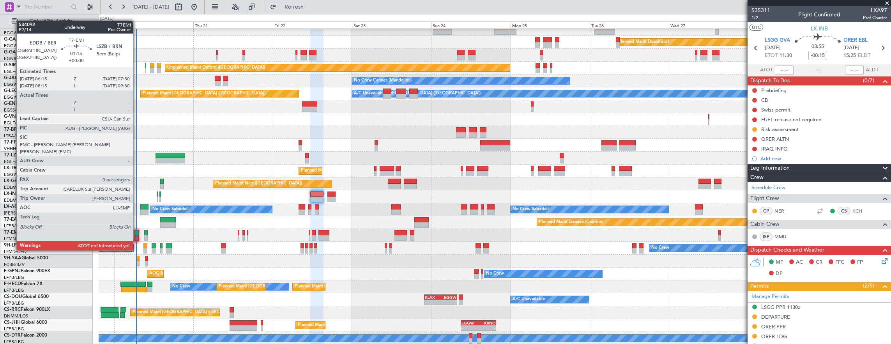
click at [137, 229] on div "Planned Maint Geneva (Cointrin)" at bounding box center [495, 222] width 793 height 13
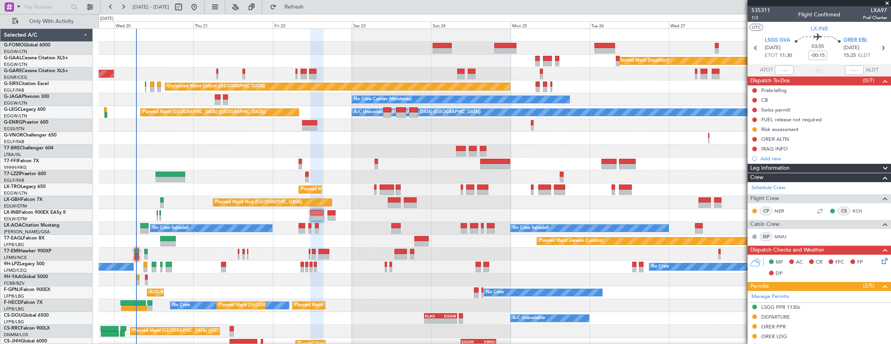
click at [138, 252] on div at bounding box center [136, 251] width 4 height 5
type input "0"
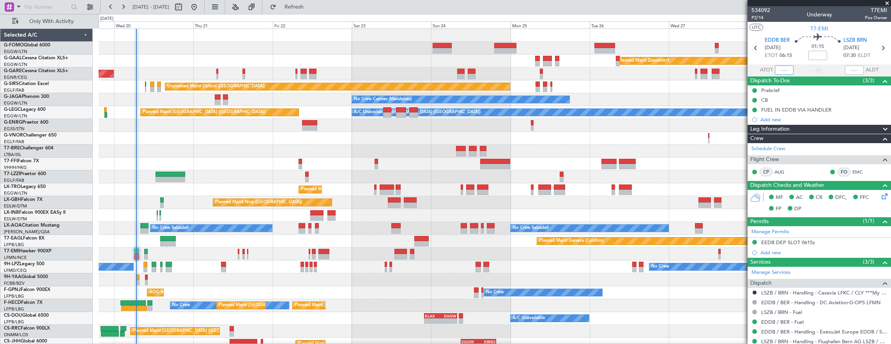
click at [780, 69] on input "text" at bounding box center [784, 69] width 19 height 9
type input "06:25"
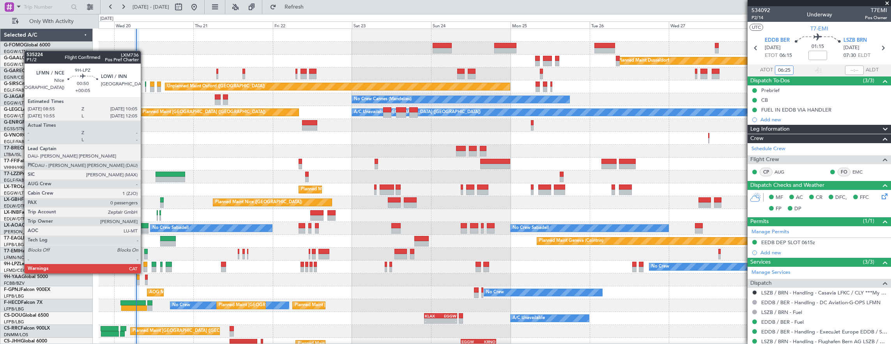
click at [145, 265] on div at bounding box center [145, 264] width 4 height 5
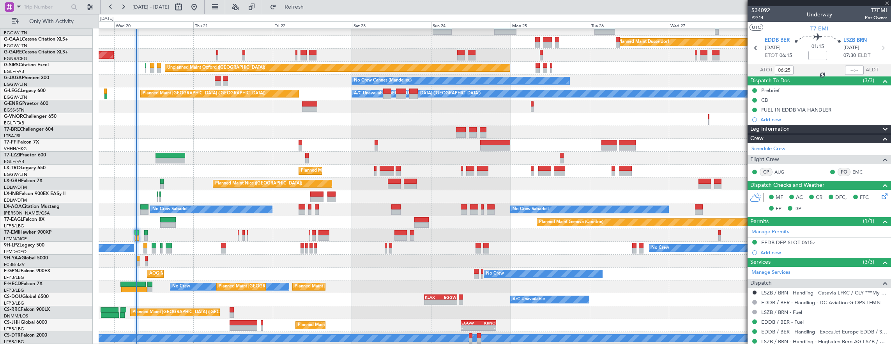
scroll to position [19, 0]
type input "+00:05"
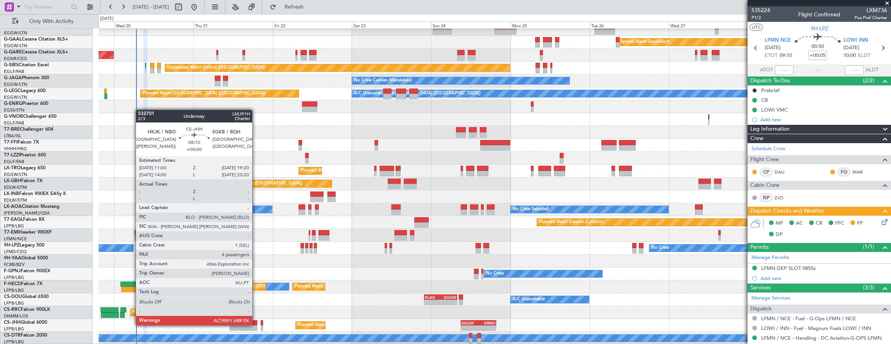
click at [256, 324] on div at bounding box center [244, 322] width 28 height 5
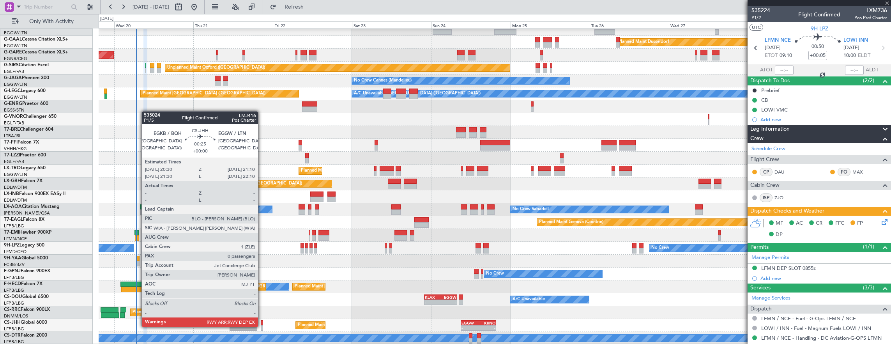
type input "4"
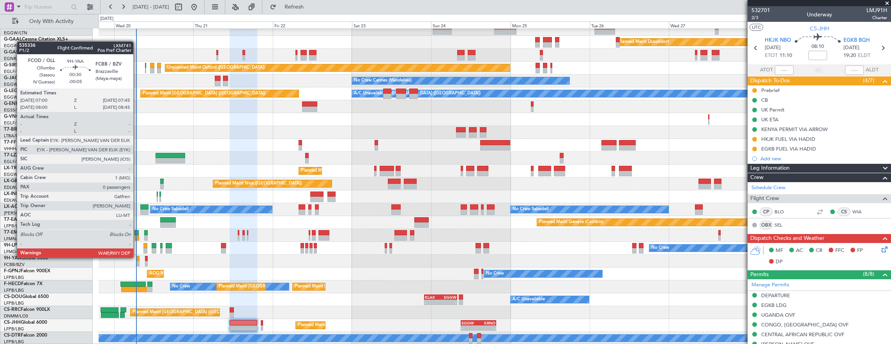
click at [137, 257] on div at bounding box center [138, 258] width 3 height 5
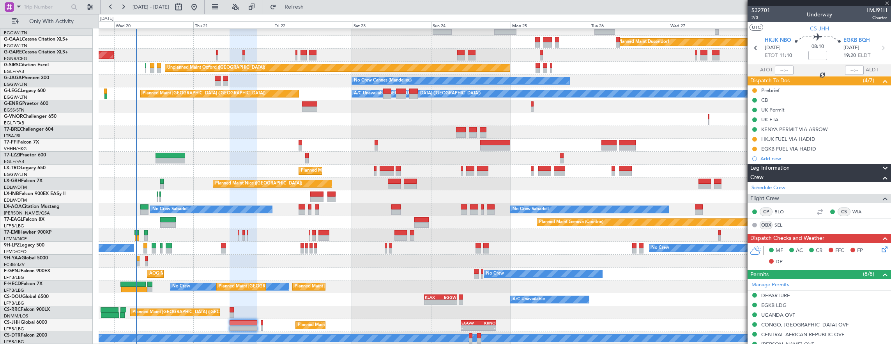
type input "-00:05"
type input "0"
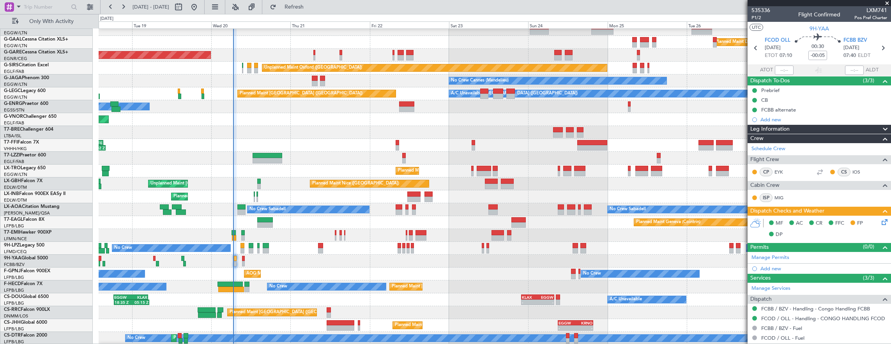
click at [410, 271] on div "AOG Maint Hyères ([GEOGRAPHIC_DATA]-[GEOGRAPHIC_DATA]) No Crew No Crew No Crew" at bounding box center [495, 273] width 793 height 13
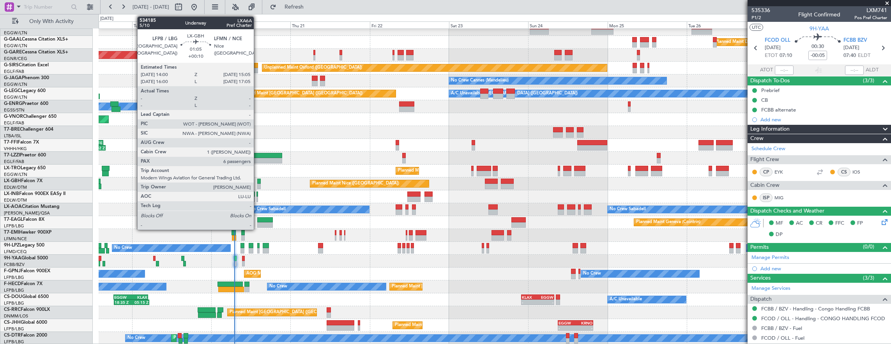
click at [258, 184] on div at bounding box center [259, 186] width 4 height 5
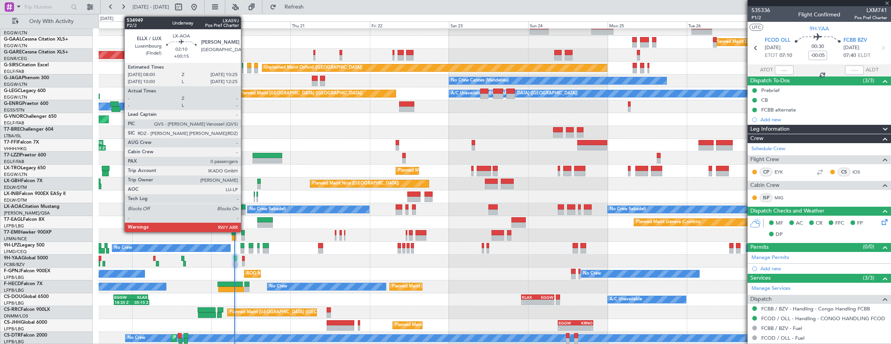
type input "+00:10"
type input "6"
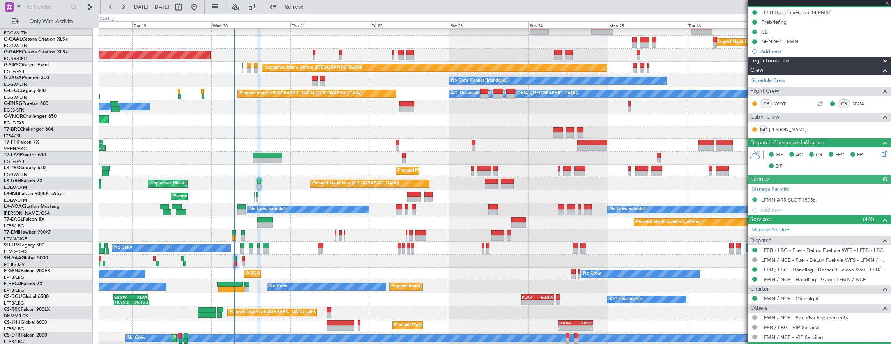
scroll to position [201, 0]
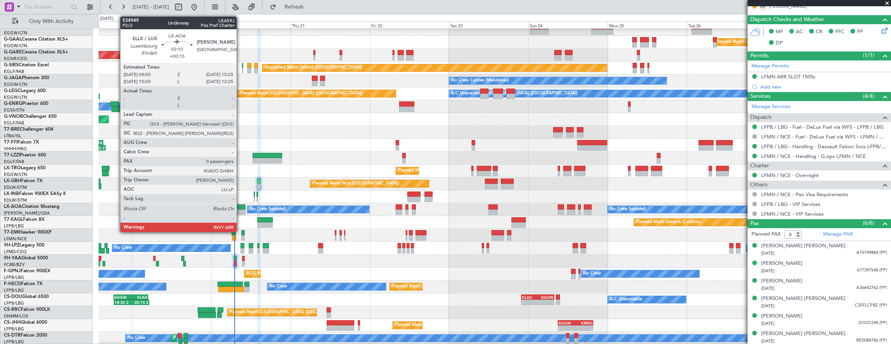
click at [241, 210] on div at bounding box center [241, 211] width 8 height 5
type input "+00:15"
type input "0"
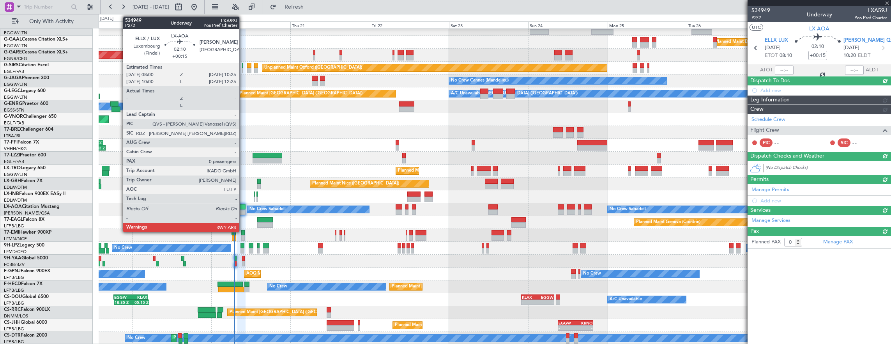
scroll to position [0, 0]
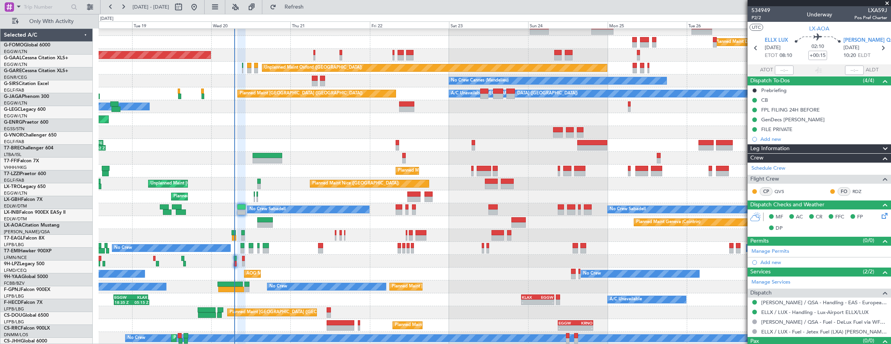
scroll to position [19, 0]
